Goal: Find specific page/section: Find specific page/section

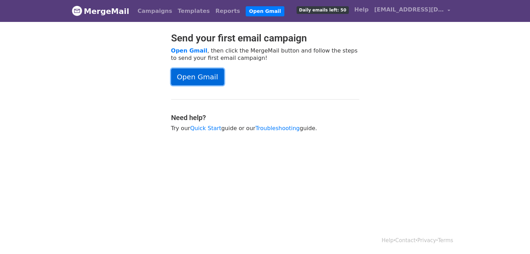
click at [212, 78] on link "Open Gmail" at bounding box center [197, 77] width 53 height 17
click at [195, 79] on link "Open Gmail" at bounding box center [197, 77] width 53 height 17
click at [196, 75] on link "Open Gmail" at bounding box center [197, 77] width 53 height 17
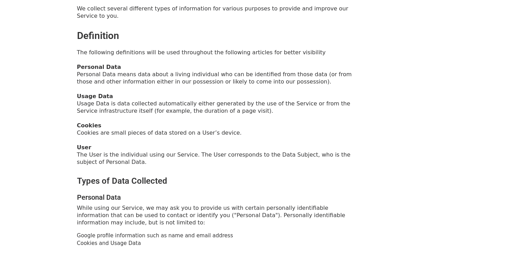
scroll to position [110, 0]
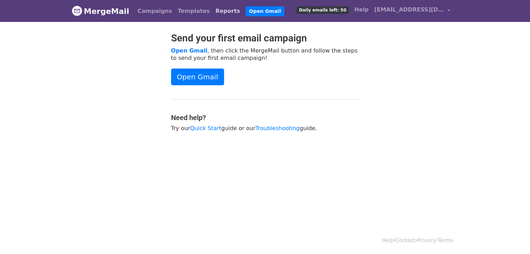
click at [212, 10] on link "Reports" at bounding box center [227, 11] width 30 height 14
